Goal: Task Accomplishment & Management: Manage account settings

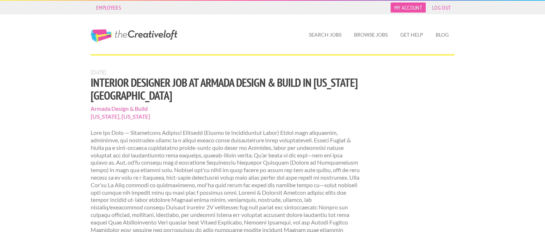
click at [421, 9] on link "My Account" at bounding box center [408, 8] width 35 height 10
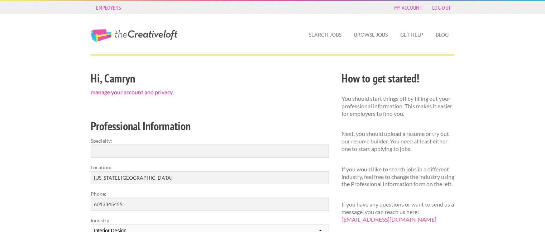
click at [169, 91] on link "manage your account and privacy" at bounding box center [132, 92] width 82 height 7
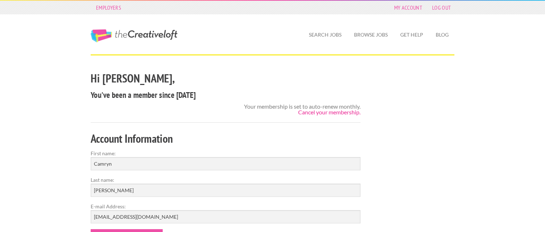
click at [326, 112] on link "Cancel your membership." at bounding box center [329, 112] width 62 height 7
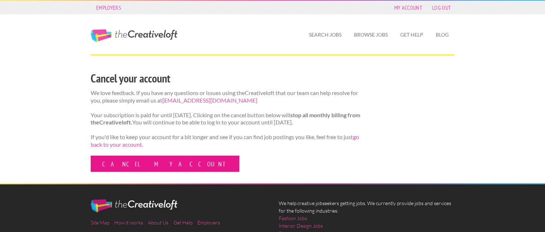
click at [134, 172] on link "Cancel my account" at bounding box center [165, 164] width 149 height 16
